Goal: Transaction & Acquisition: Purchase product/service

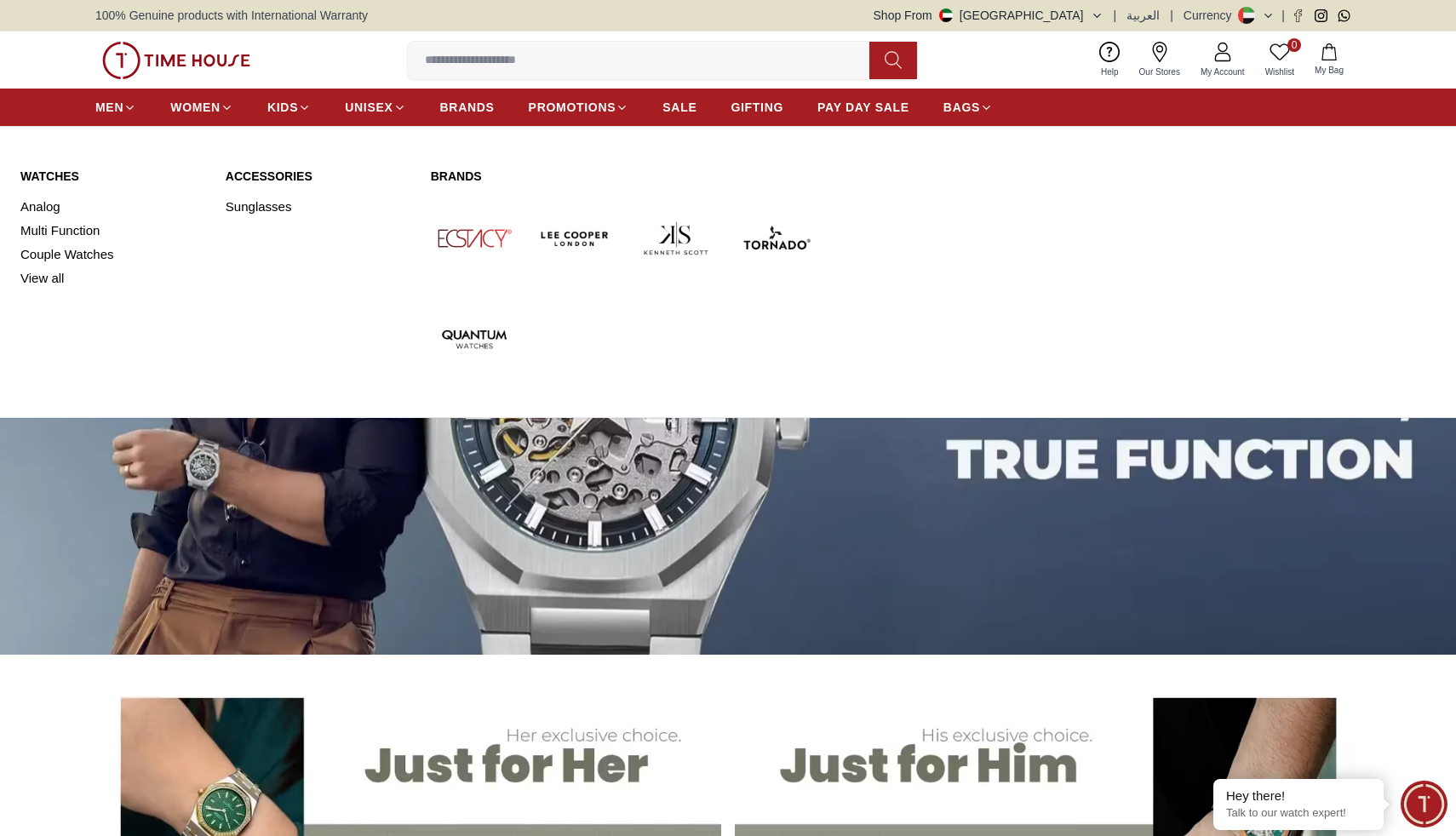
click at [46, 174] on link "Watches" at bounding box center [113, 176] width 184 height 17
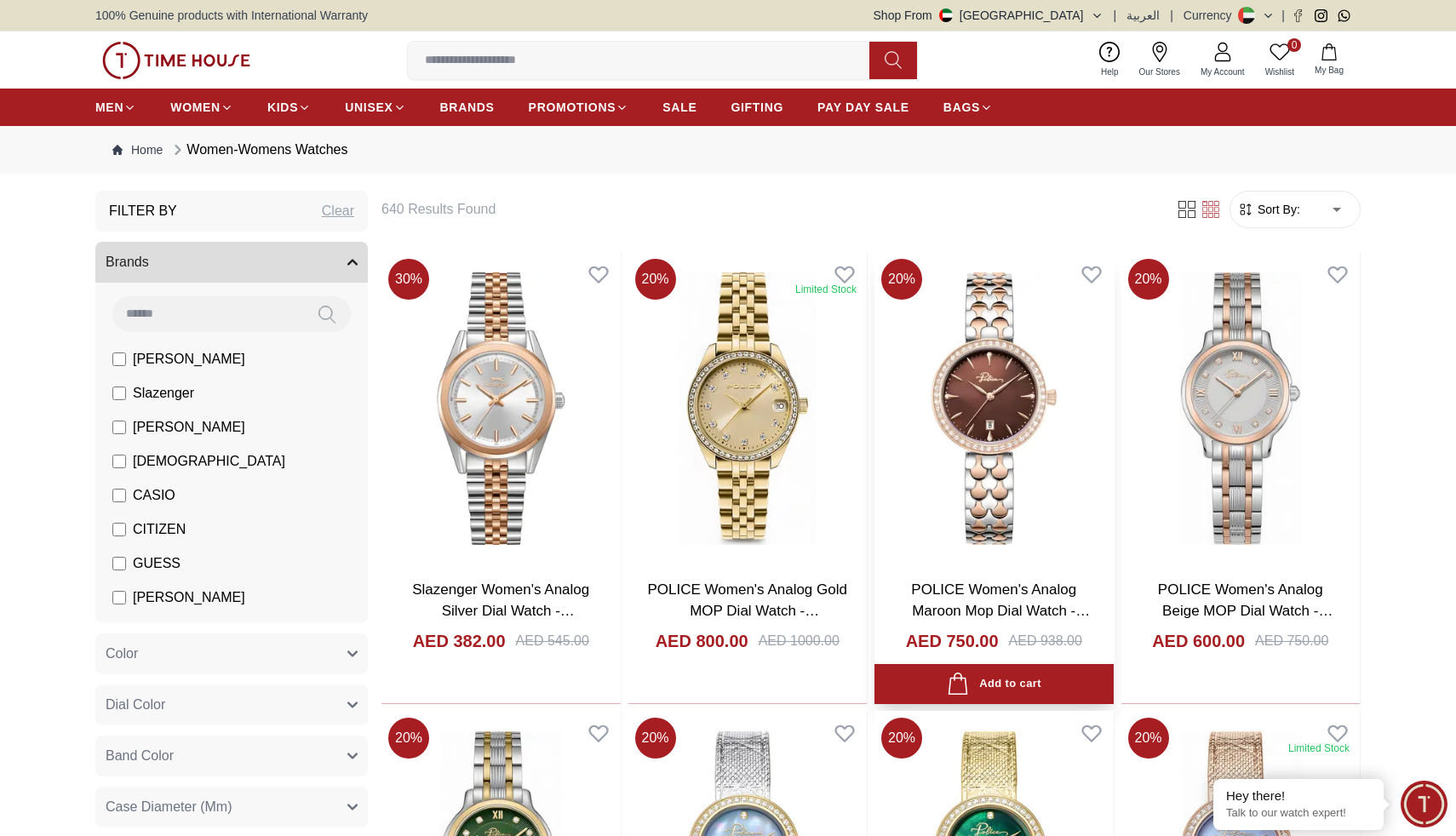
click at [990, 477] on img at bounding box center [993, 408] width 239 height 313
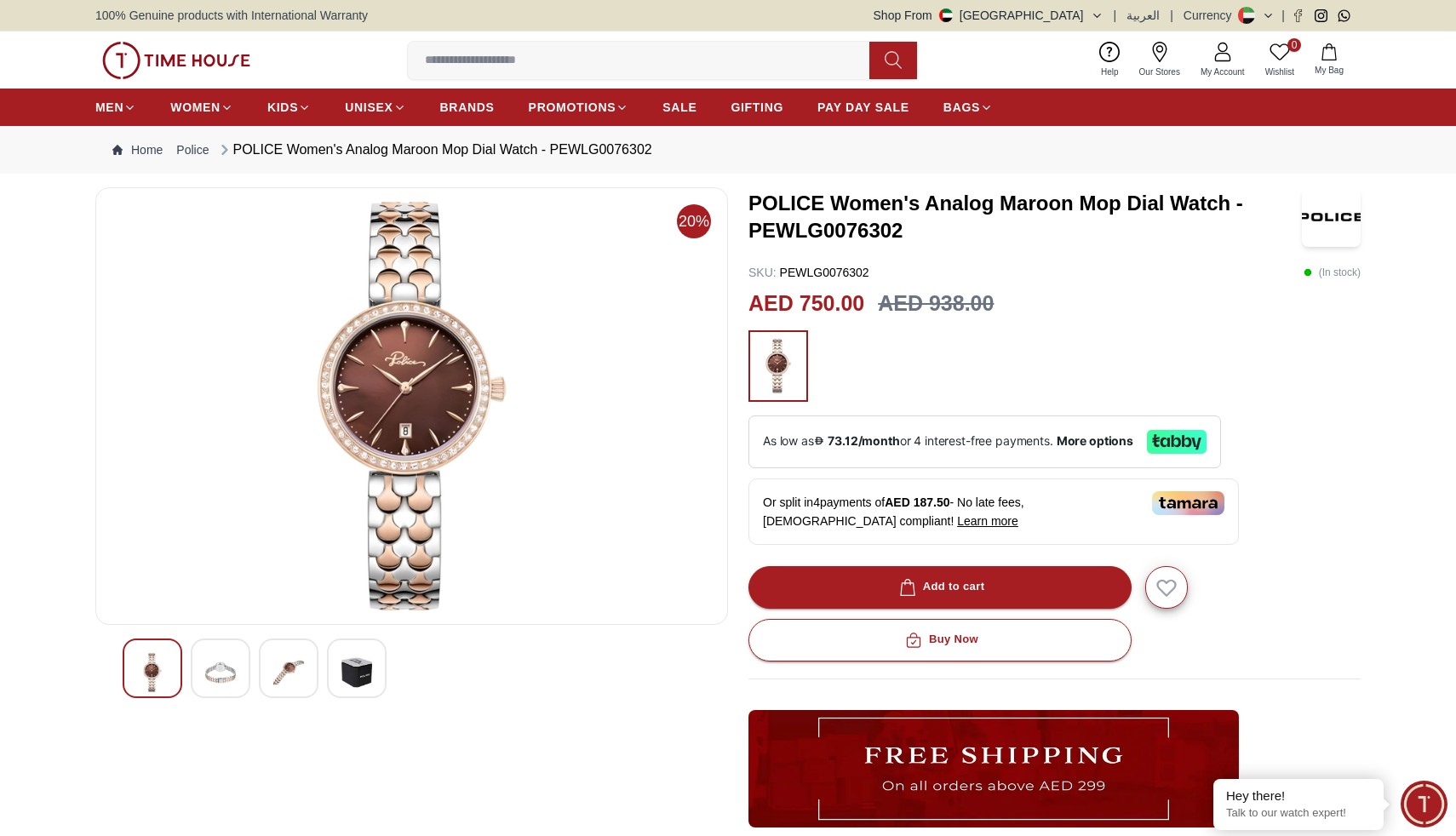
click at [210, 670] on img at bounding box center [220, 671] width 30 height 39
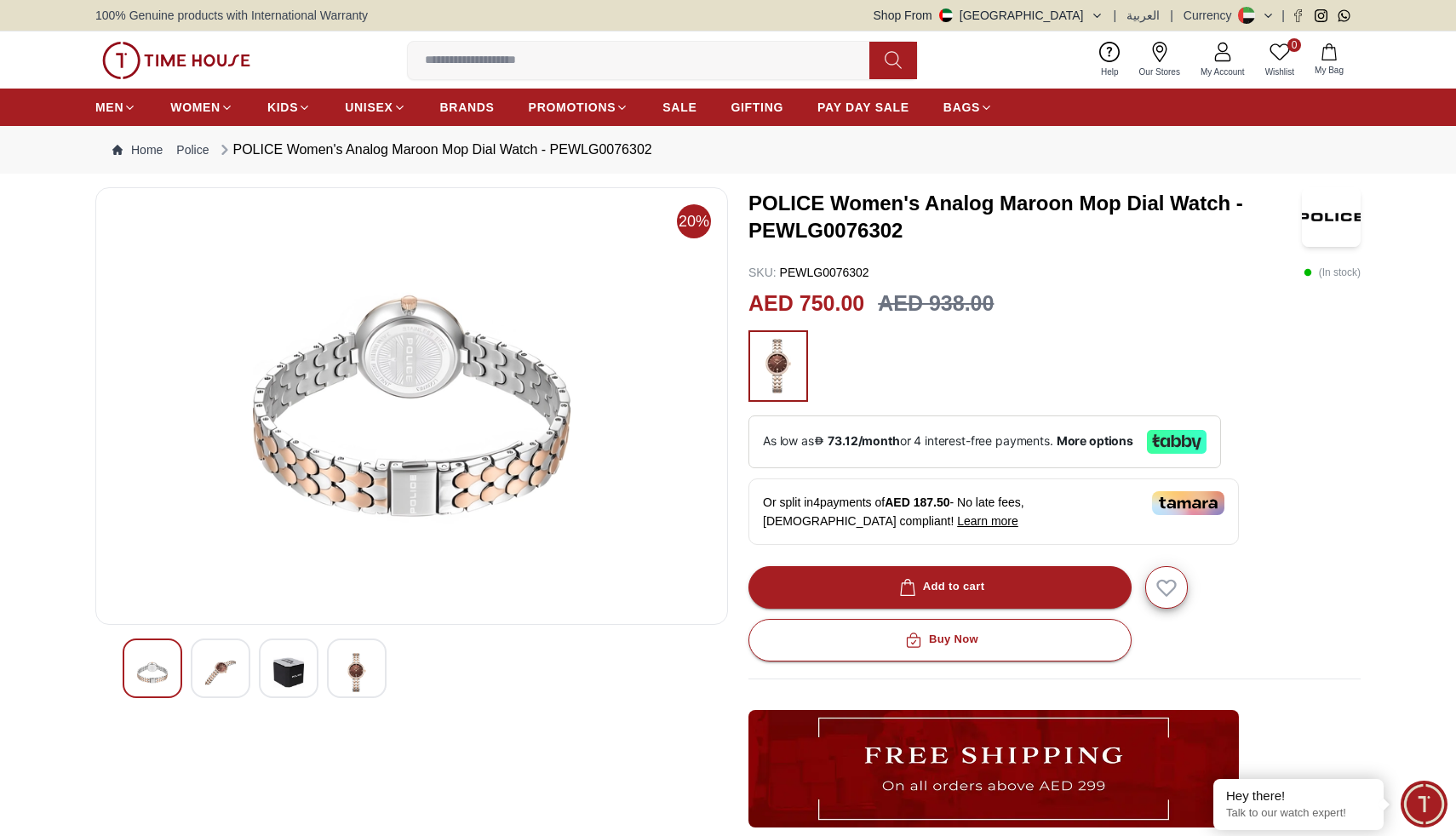
click at [287, 676] on img at bounding box center [289, 671] width 30 height 39
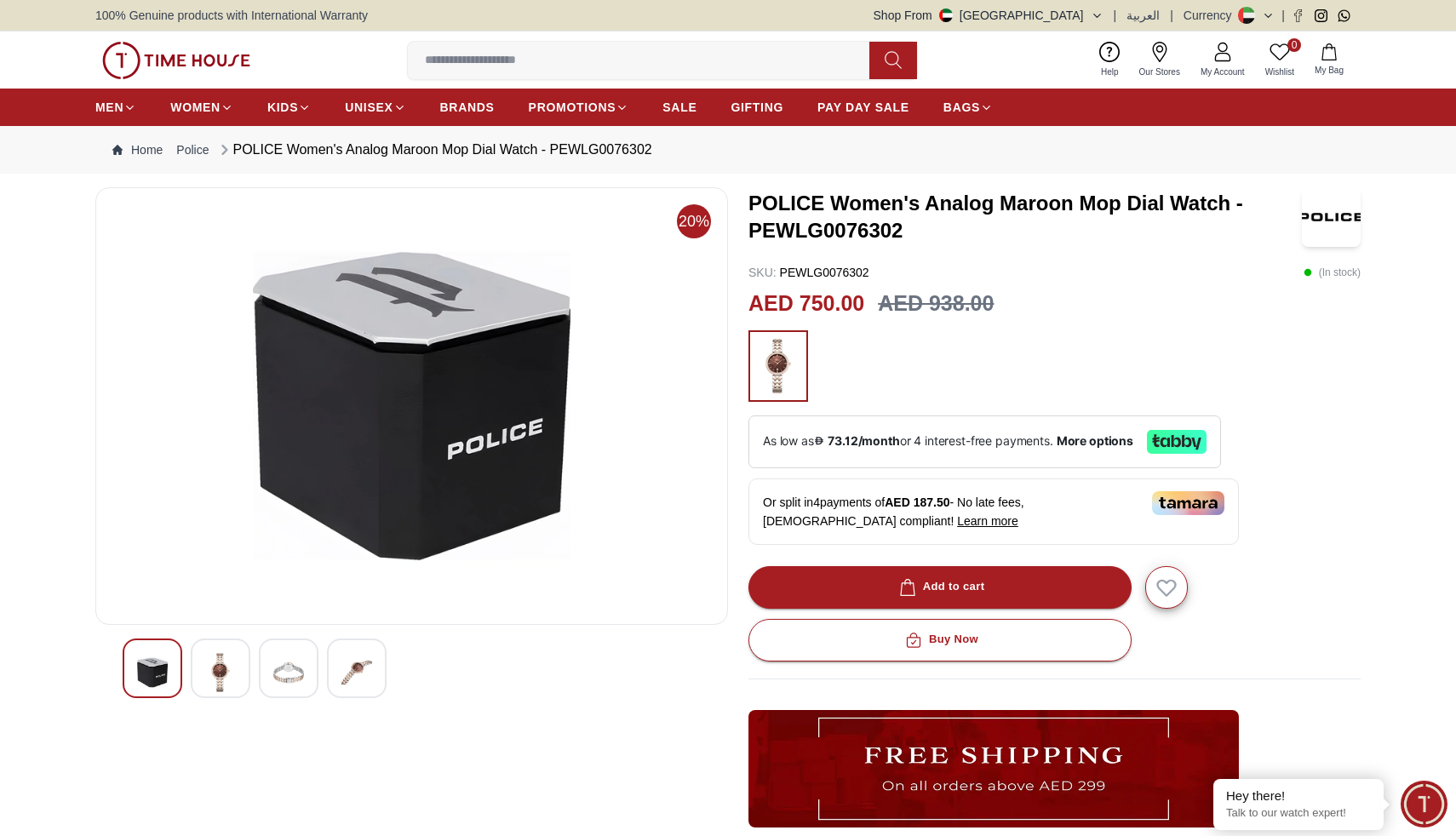
click at [375, 676] on div at bounding box center [357, 668] width 60 height 60
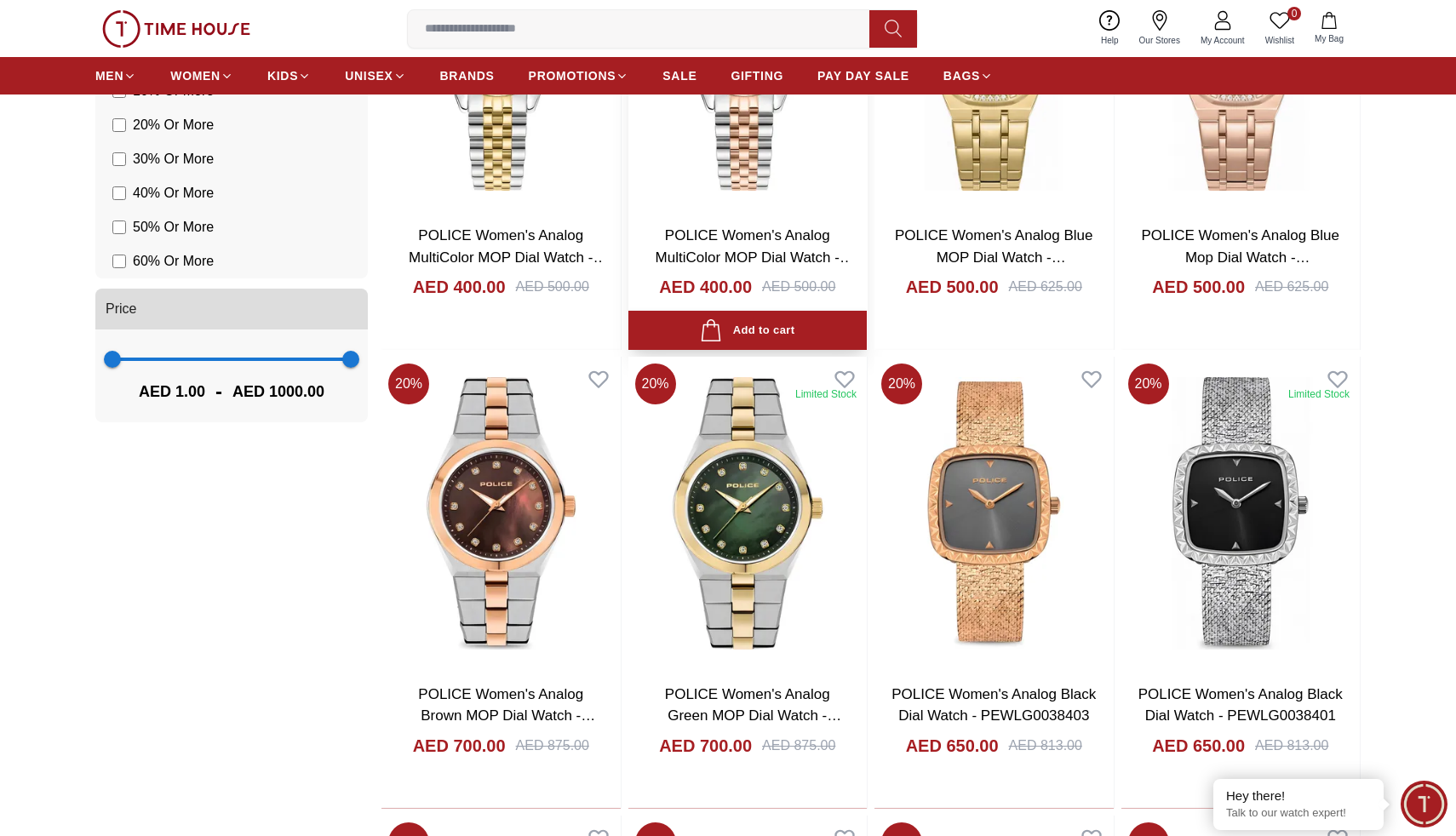
scroll to position [1312, 0]
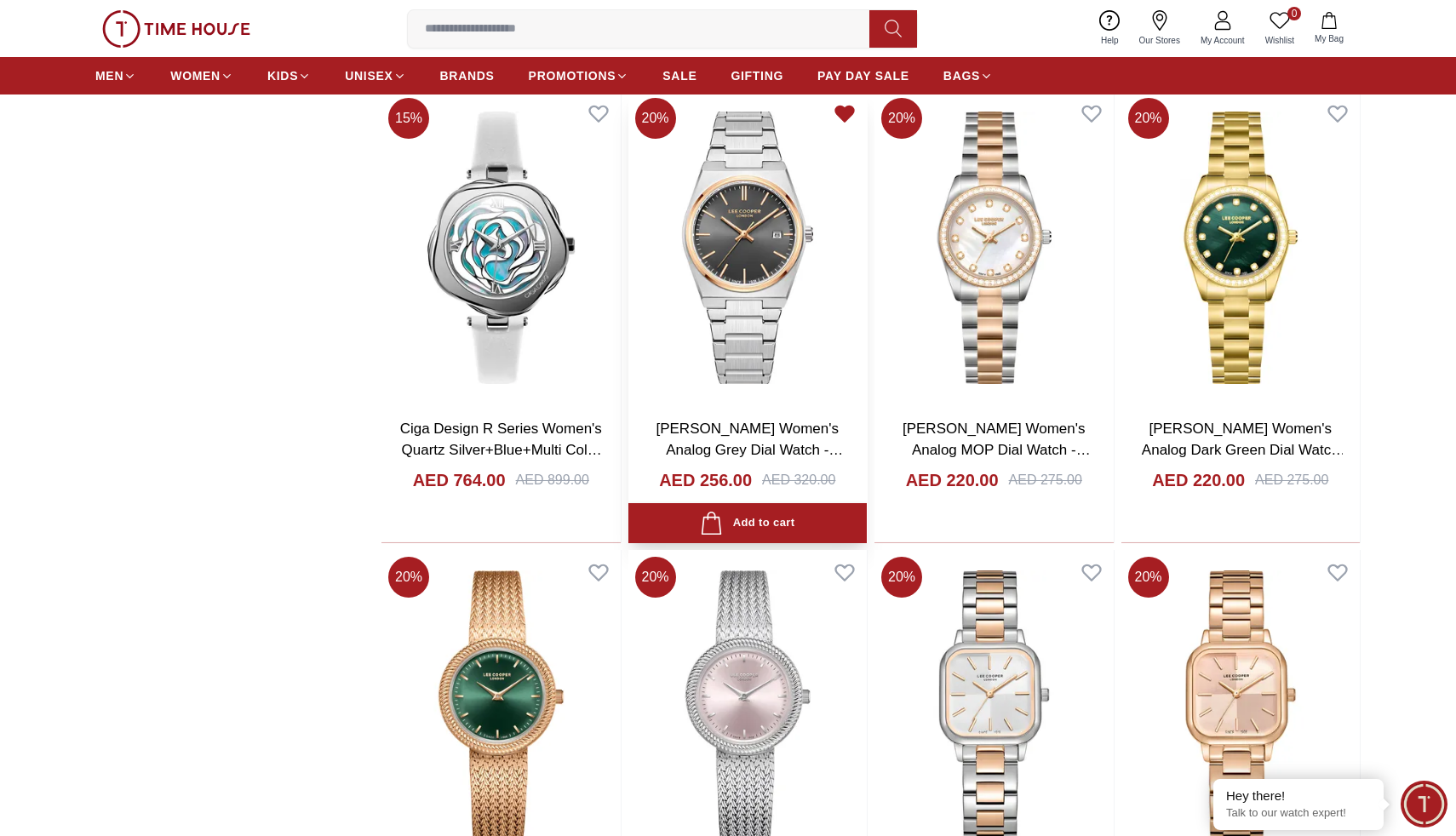
scroll to position [3374, 0]
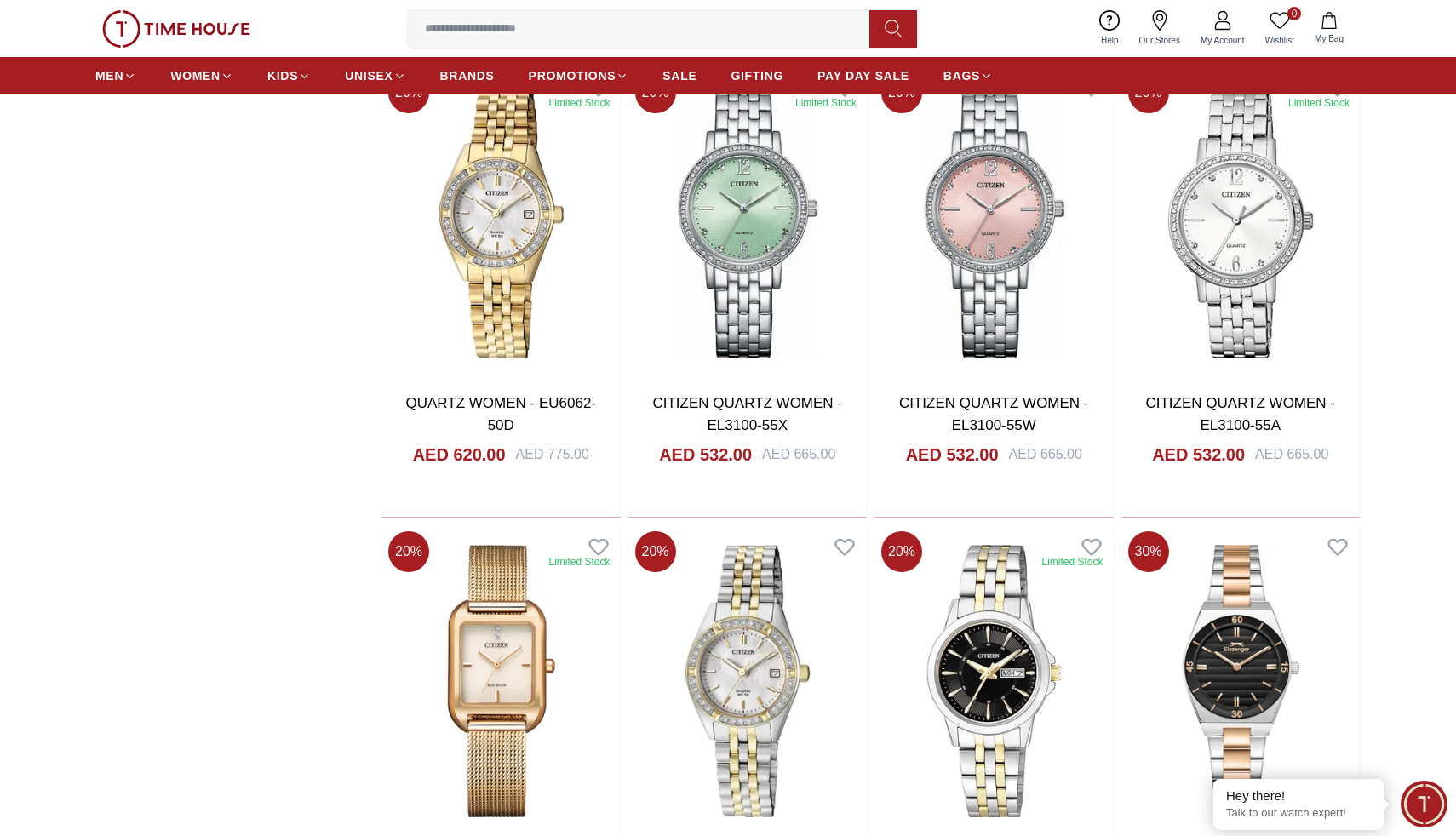
scroll to position [6584, 0]
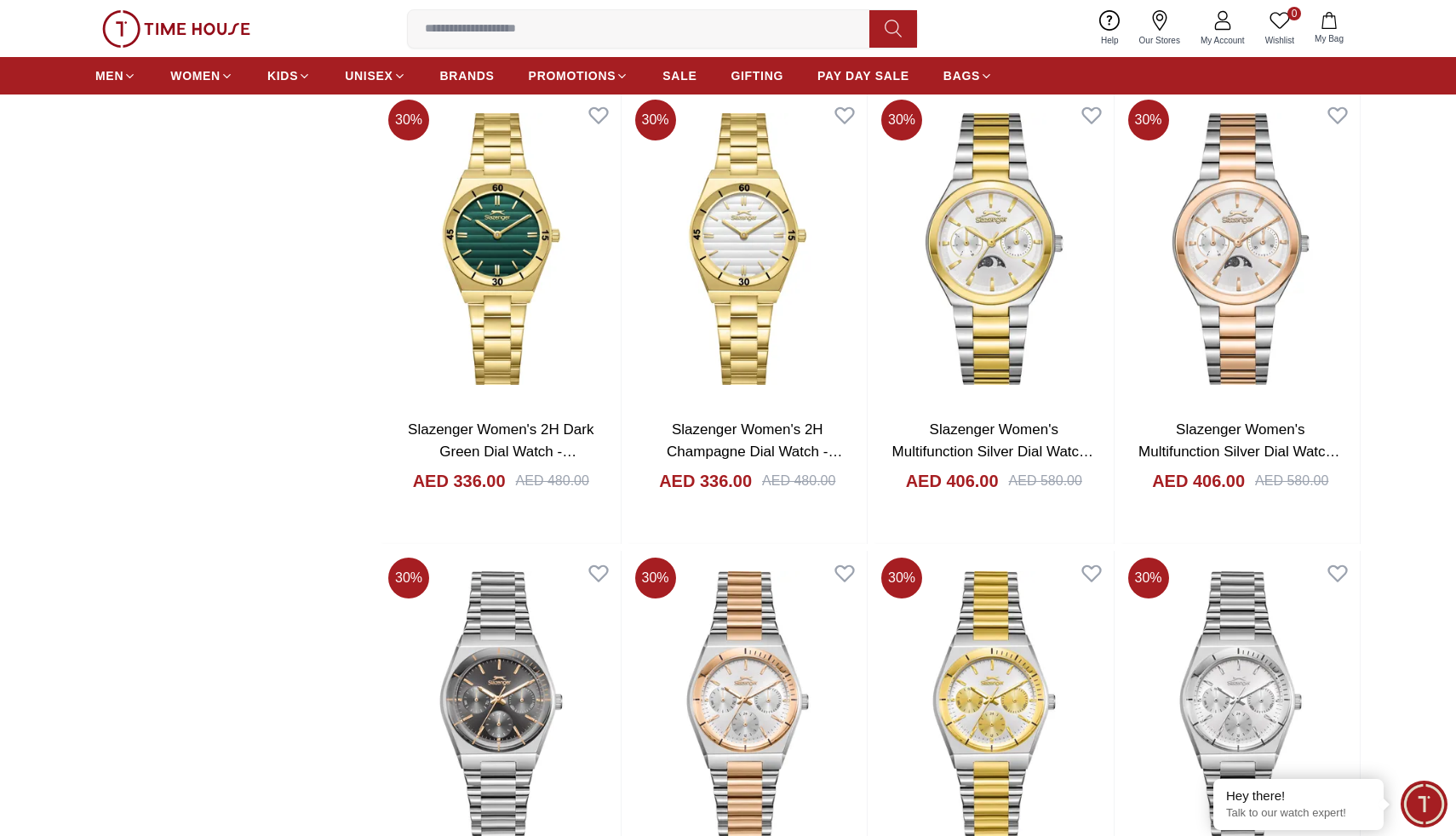
scroll to position [7546, 0]
